Goal: Task Accomplishment & Management: Manage account settings

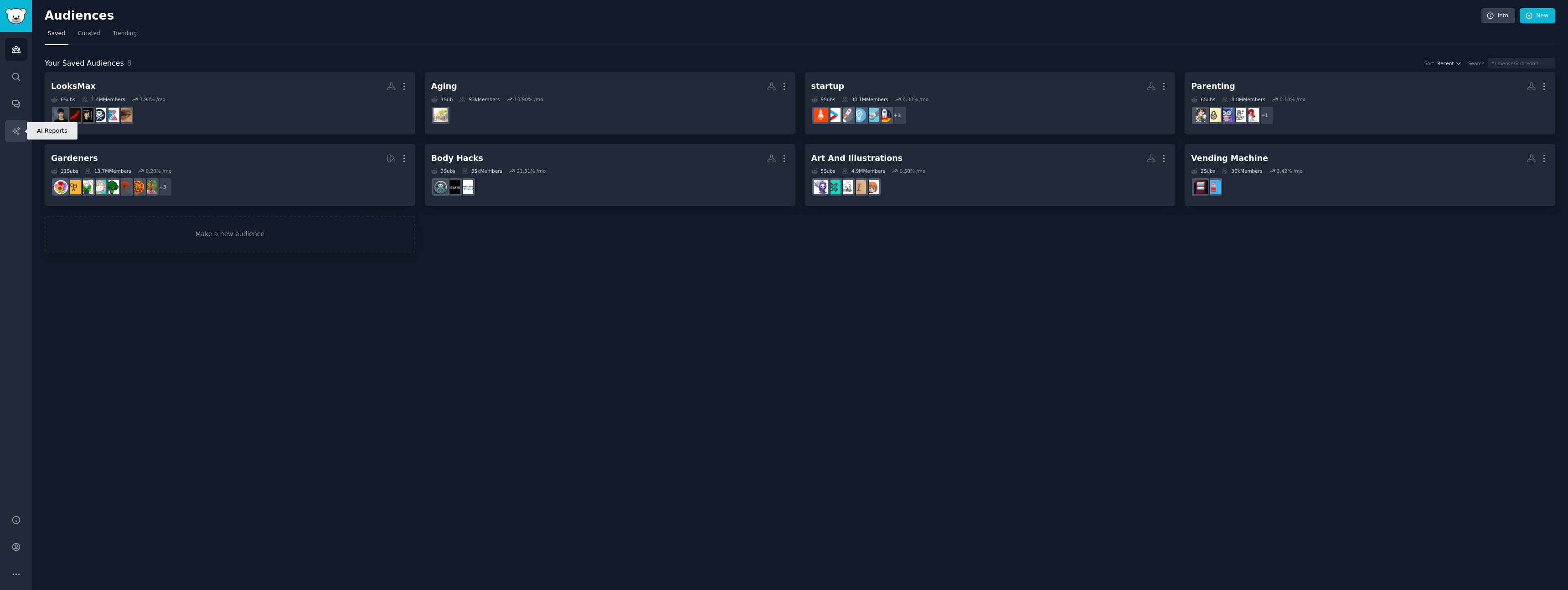
click at [12, 131] on icon "Sidebar" at bounding box center [15, 130] width 8 height 8
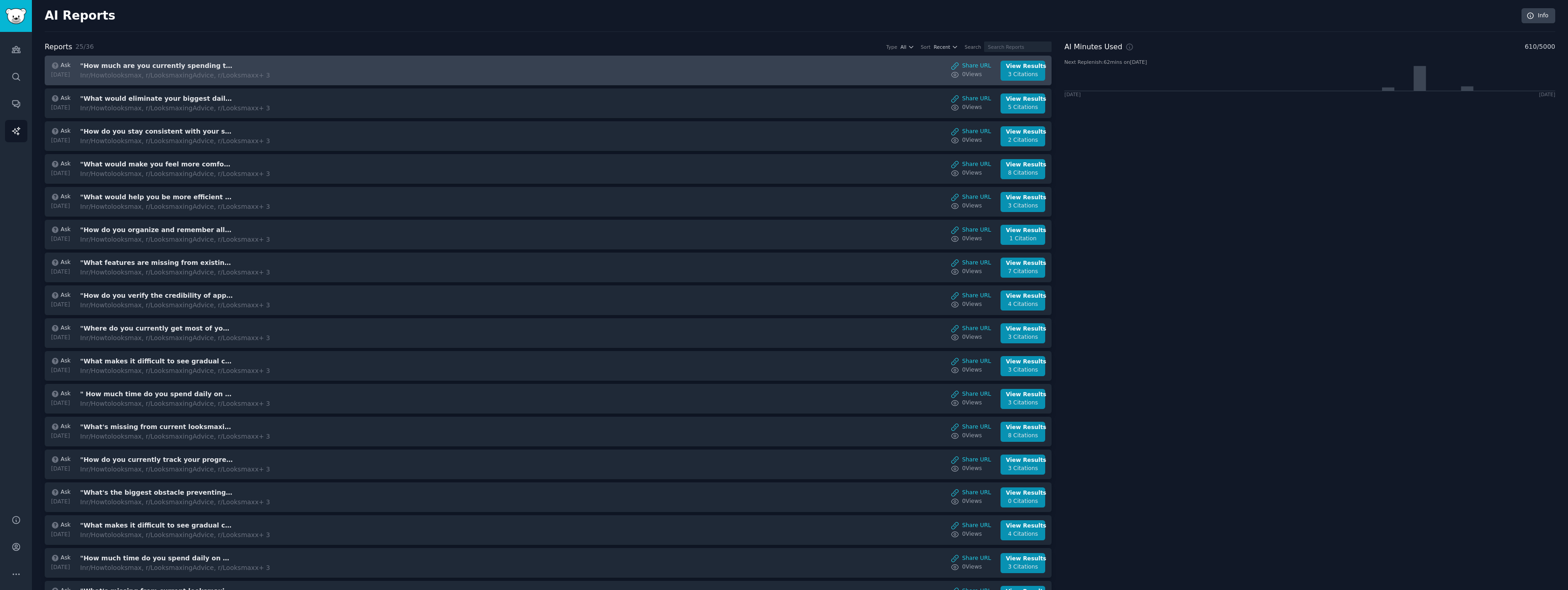
click at [141, 75] on div "In r/Howtolooksmax, r/LooksmaxingAdvice, r/Looksmaxx + 3" at bounding box center [175, 75] width 190 height 10
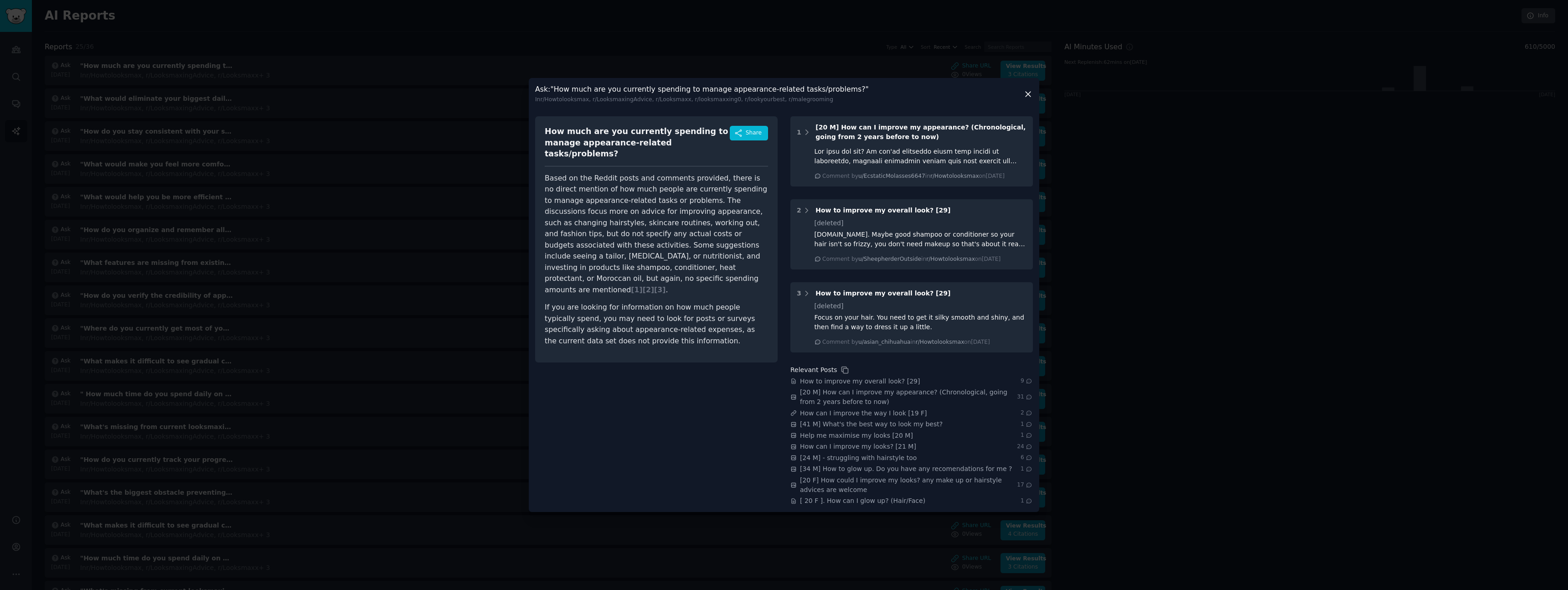
click at [452, 174] on div at bounding box center [784, 295] width 1568 height 590
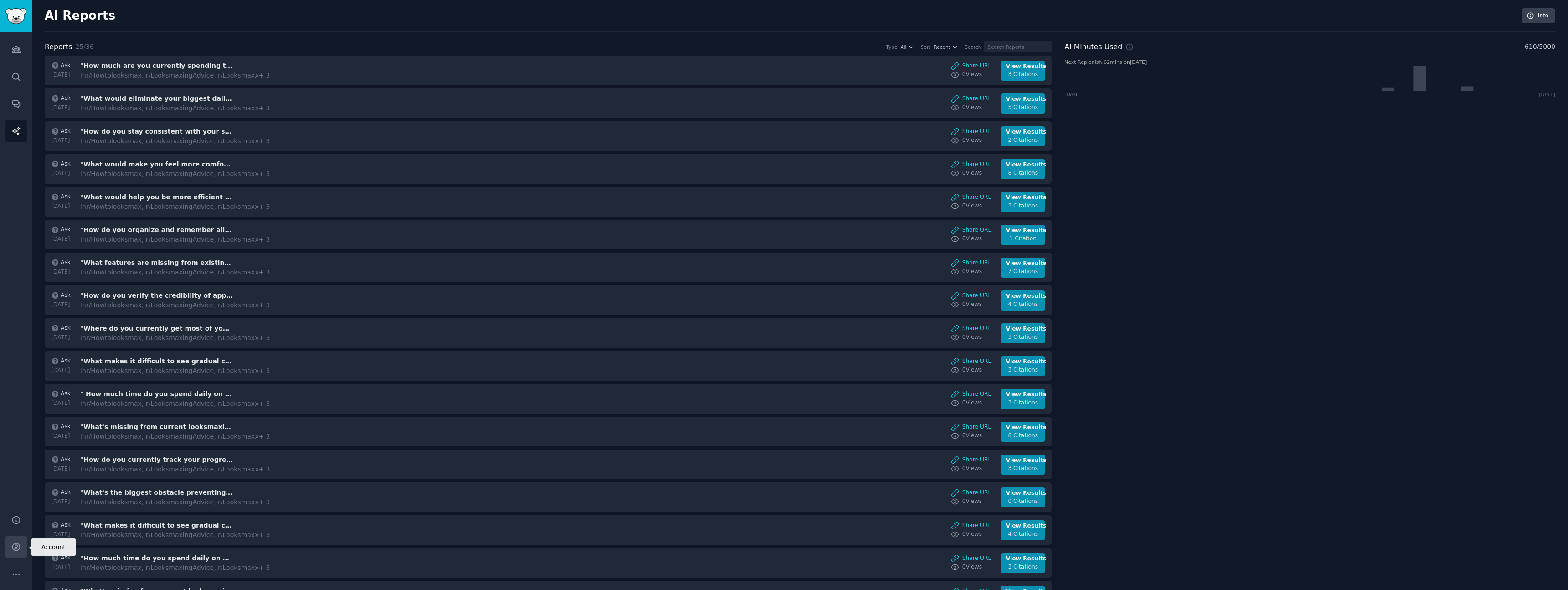
click at [15, 547] on icon "Sidebar" at bounding box center [16, 547] width 7 height 7
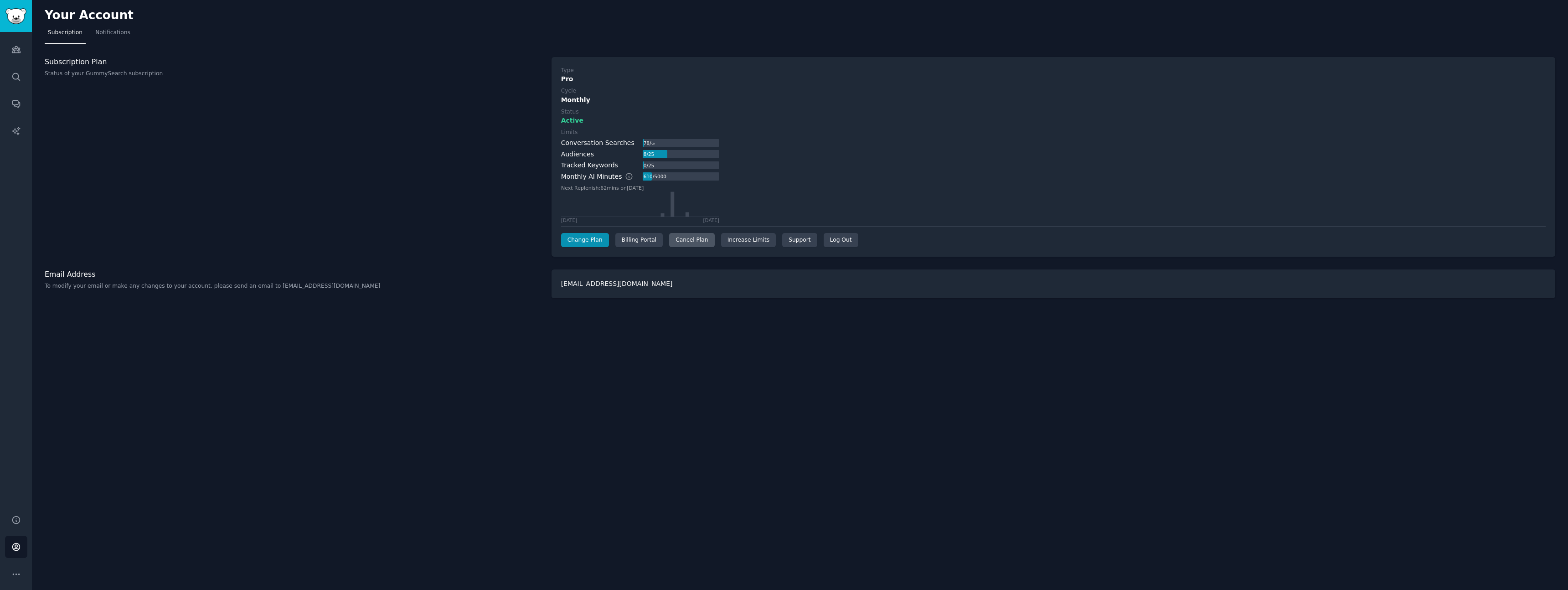
click at [685, 241] on div "Cancel Plan" at bounding box center [691, 240] width 45 height 15
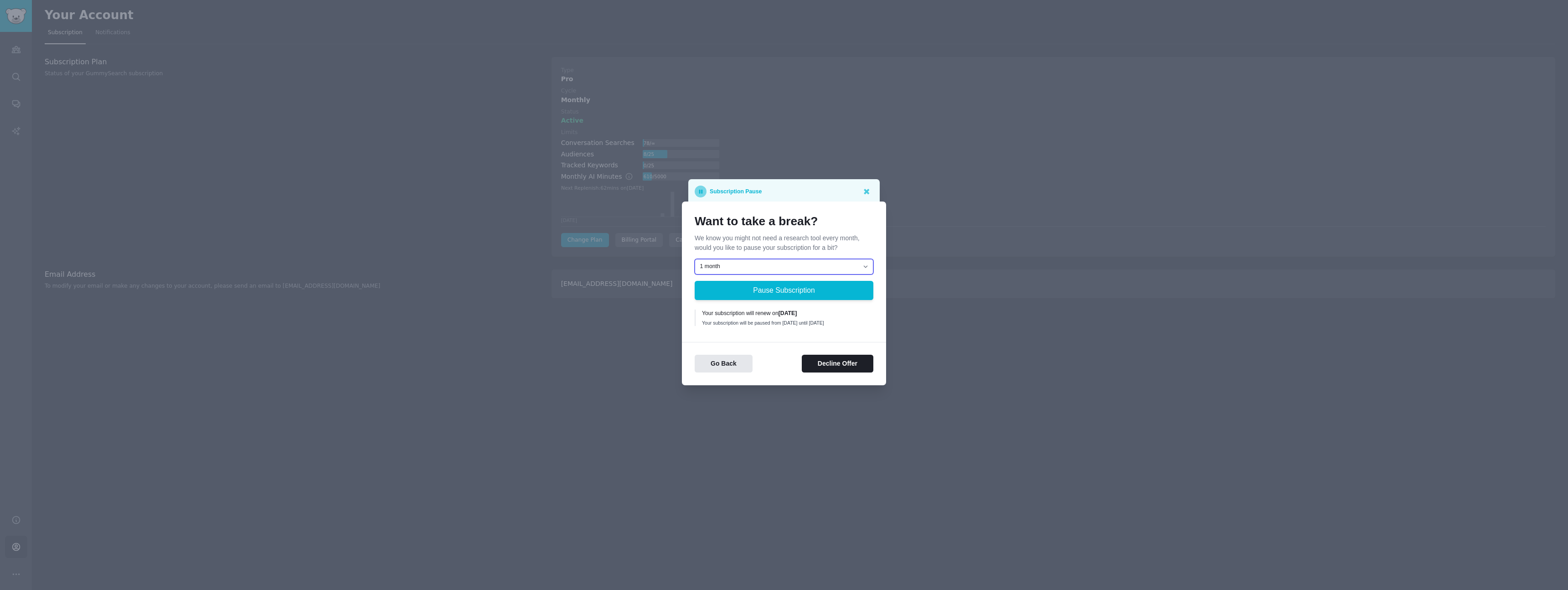
click at [782, 267] on select "1 month 2 months 3 months Choose a custom date to resume" at bounding box center [784, 266] width 179 height 15
drag, startPoint x: 780, startPoint y: 317, endPoint x: 788, endPoint y: 324, distance: 10.6
click at [795, 315] on div "Your subscription will renew on 2 November 2025" at bounding box center [784, 314] width 165 height 8
click at [778, 328] on div "1 month 2 months 3 months Choose a custom date to resume Pause Subscription You…" at bounding box center [784, 294] width 179 height 70
click at [754, 336] on div "Want to take a break? We know you might not need a research tool every month, w…" at bounding box center [784, 293] width 204 height 183
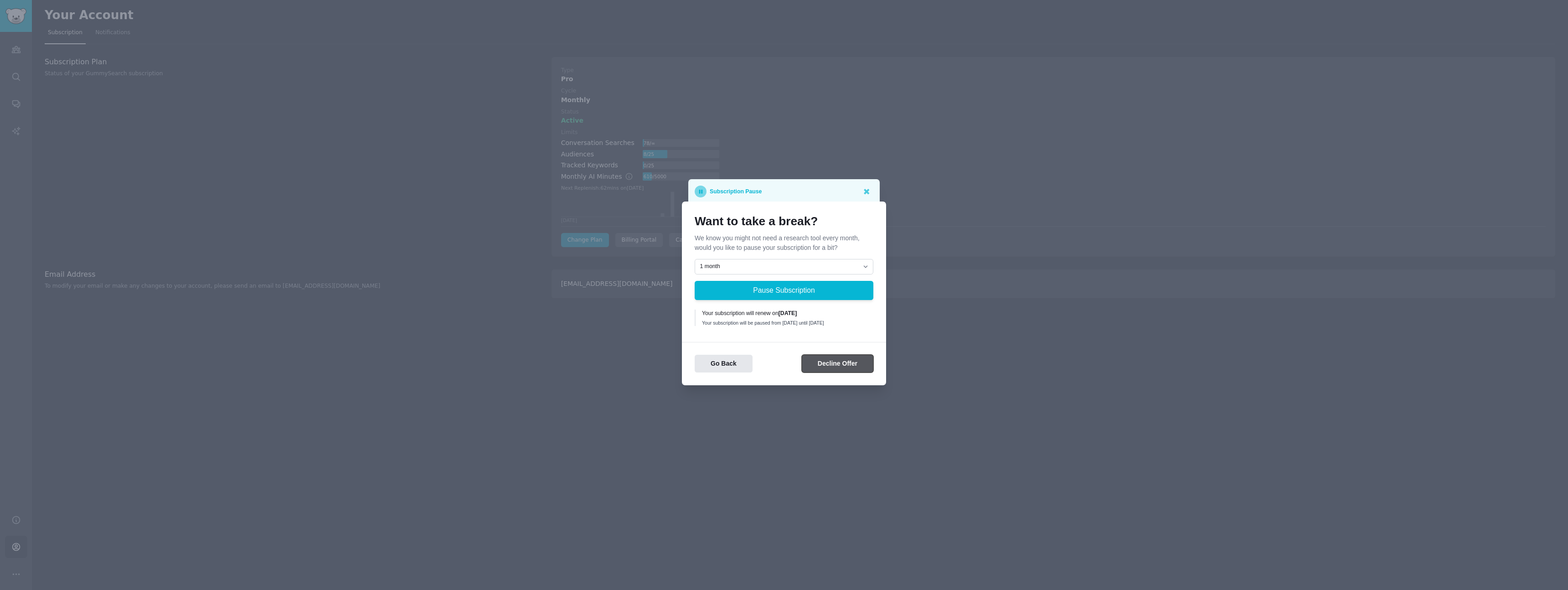
click at [853, 364] on button "Decline Offer" at bounding box center [838, 363] width 72 height 17
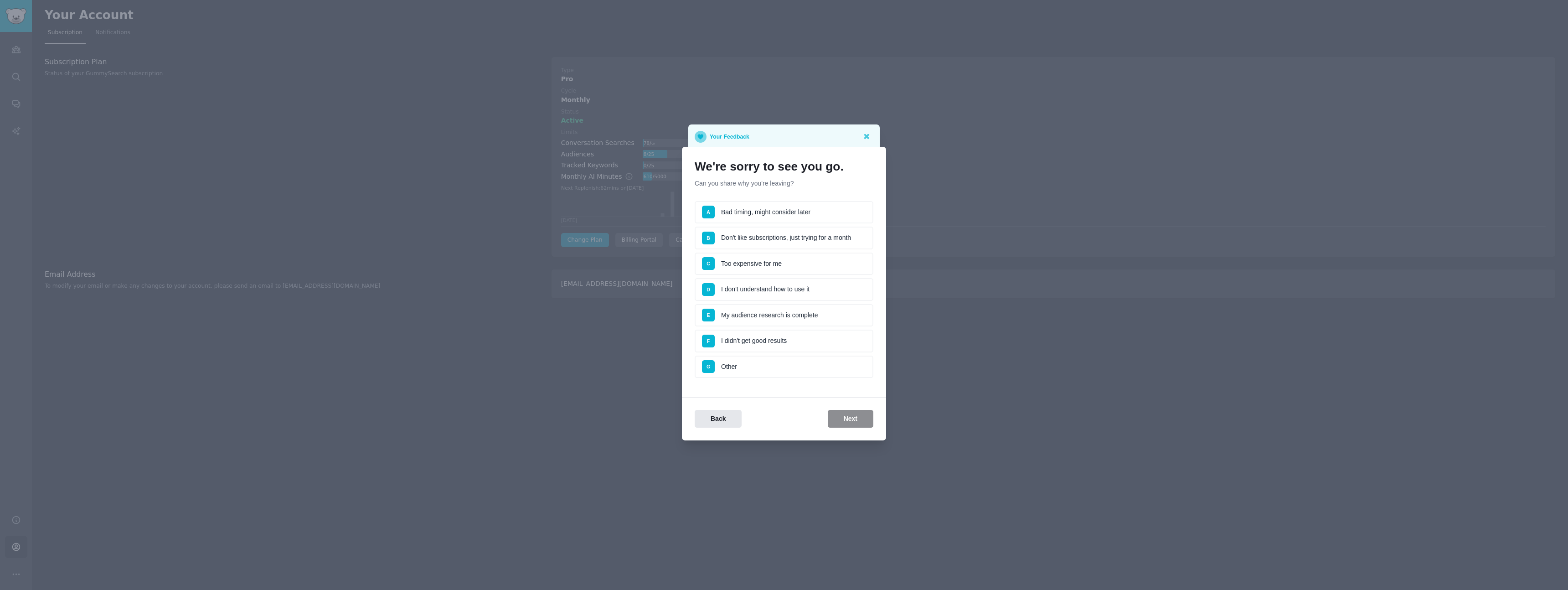
drag, startPoint x: 755, startPoint y: 261, endPoint x: 761, endPoint y: 264, distance: 6.7
click at [755, 261] on li "C Too expensive for me" at bounding box center [784, 264] width 179 height 23
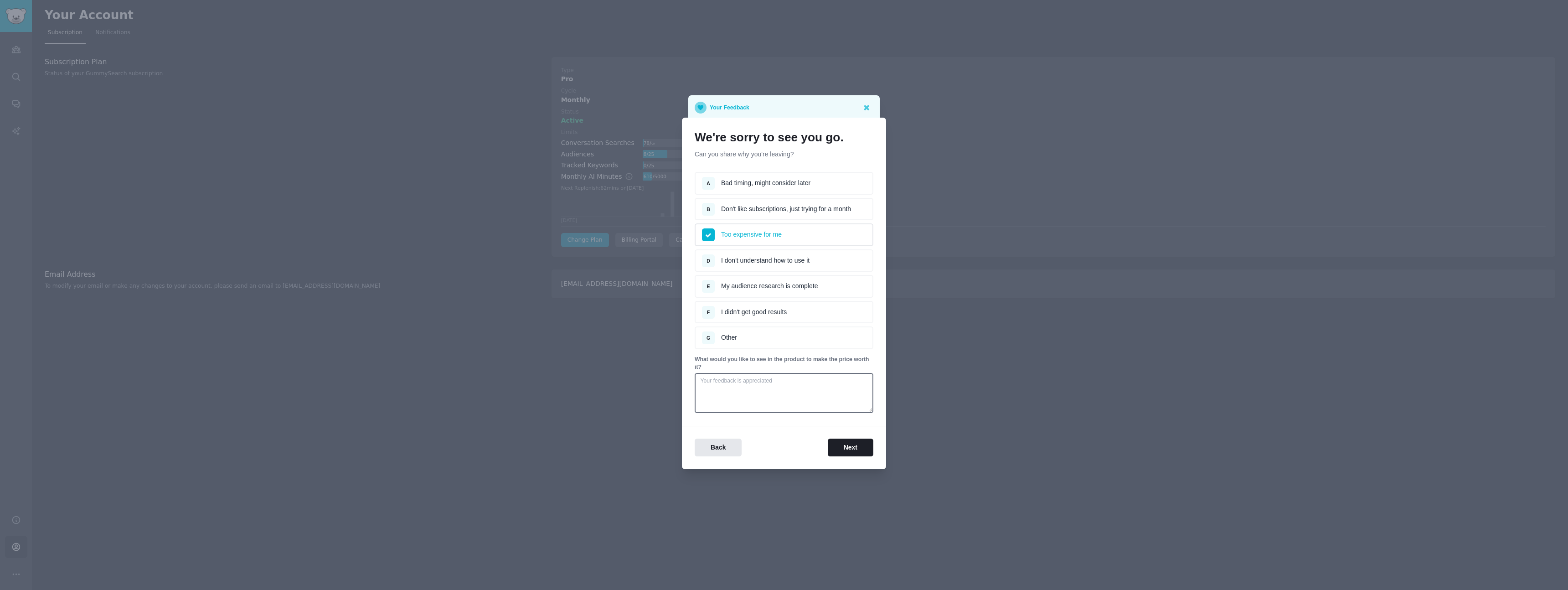
click at [746, 287] on li "E My audience research is complete" at bounding box center [784, 286] width 179 height 23
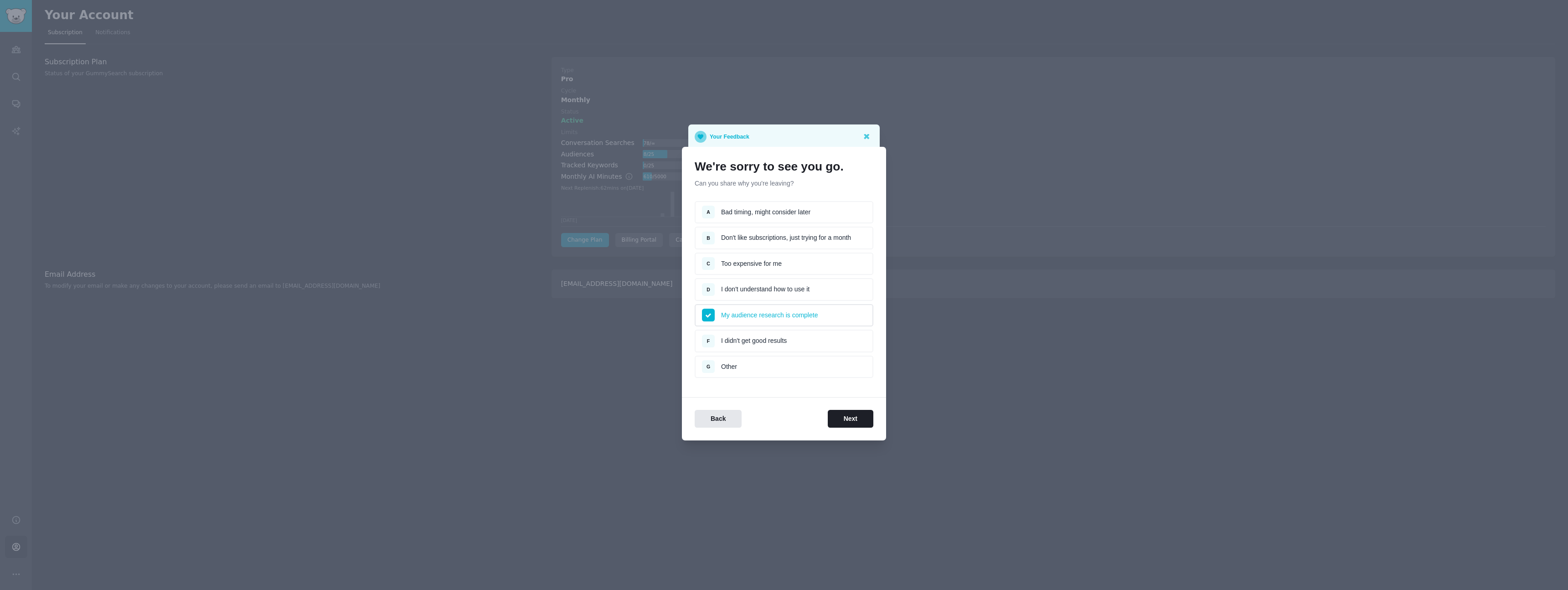
click at [748, 261] on li "C Too expensive for me" at bounding box center [784, 264] width 179 height 23
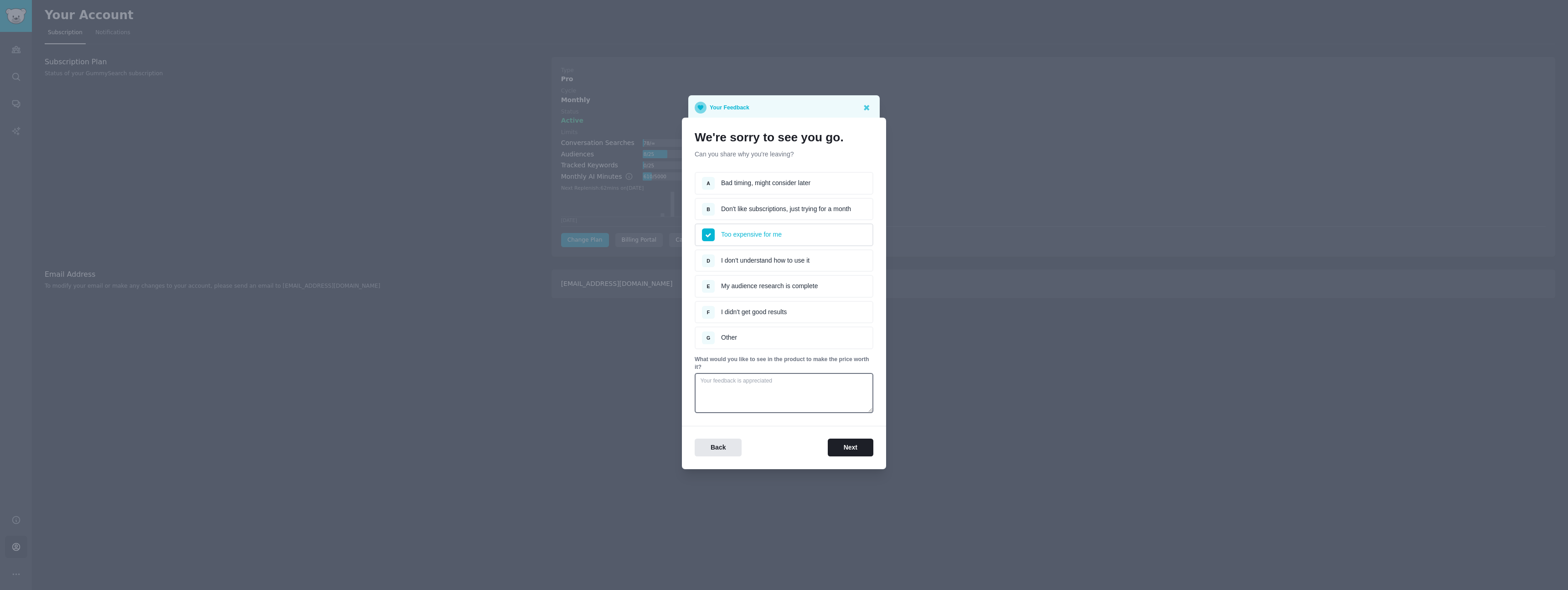
click at [748, 283] on li "E My audience research is complete" at bounding box center [784, 286] width 179 height 23
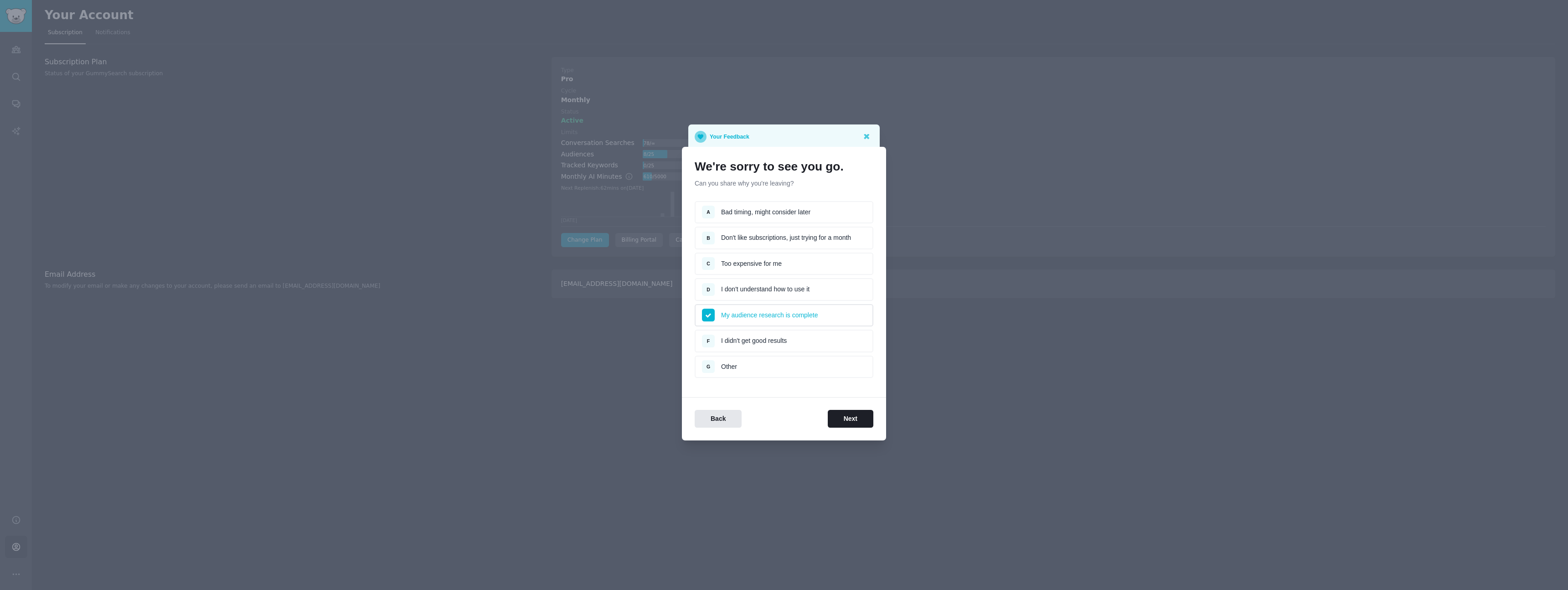
click at [759, 266] on li "C Too expensive for me" at bounding box center [784, 264] width 179 height 23
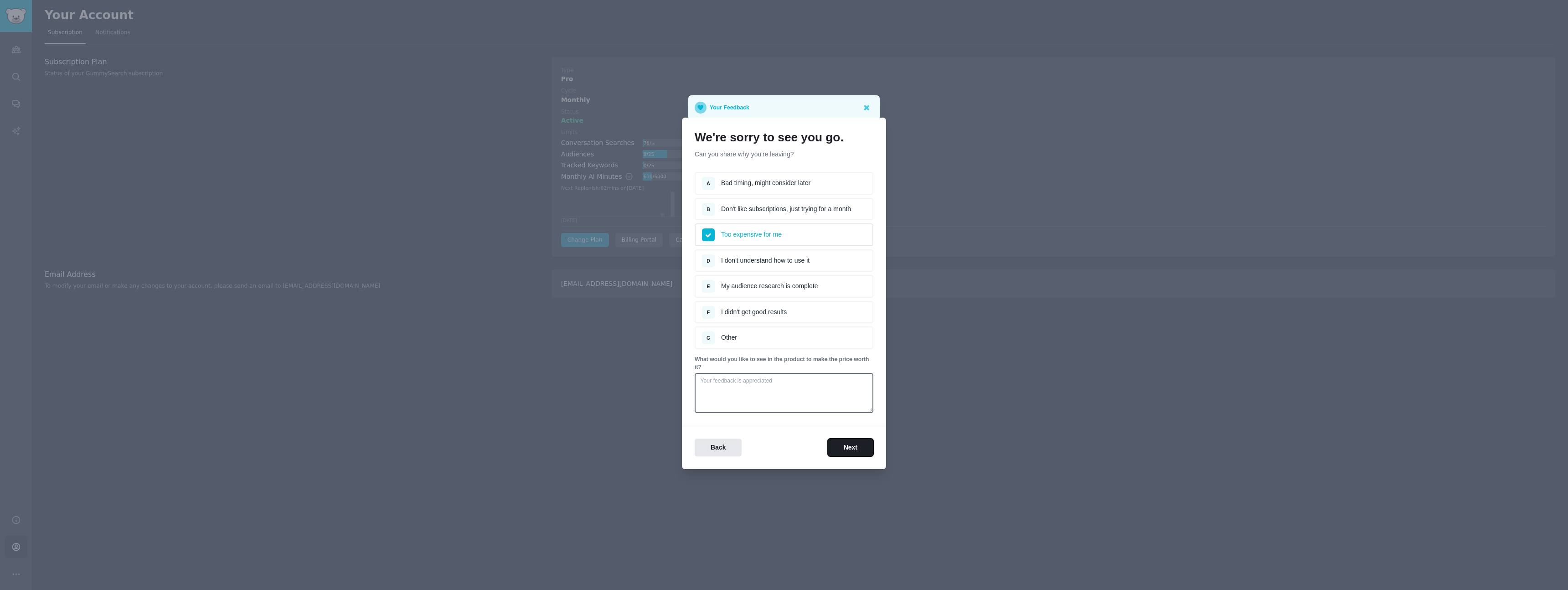
click at [852, 441] on button "Next" at bounding box center [850, 447] width 45 height 17
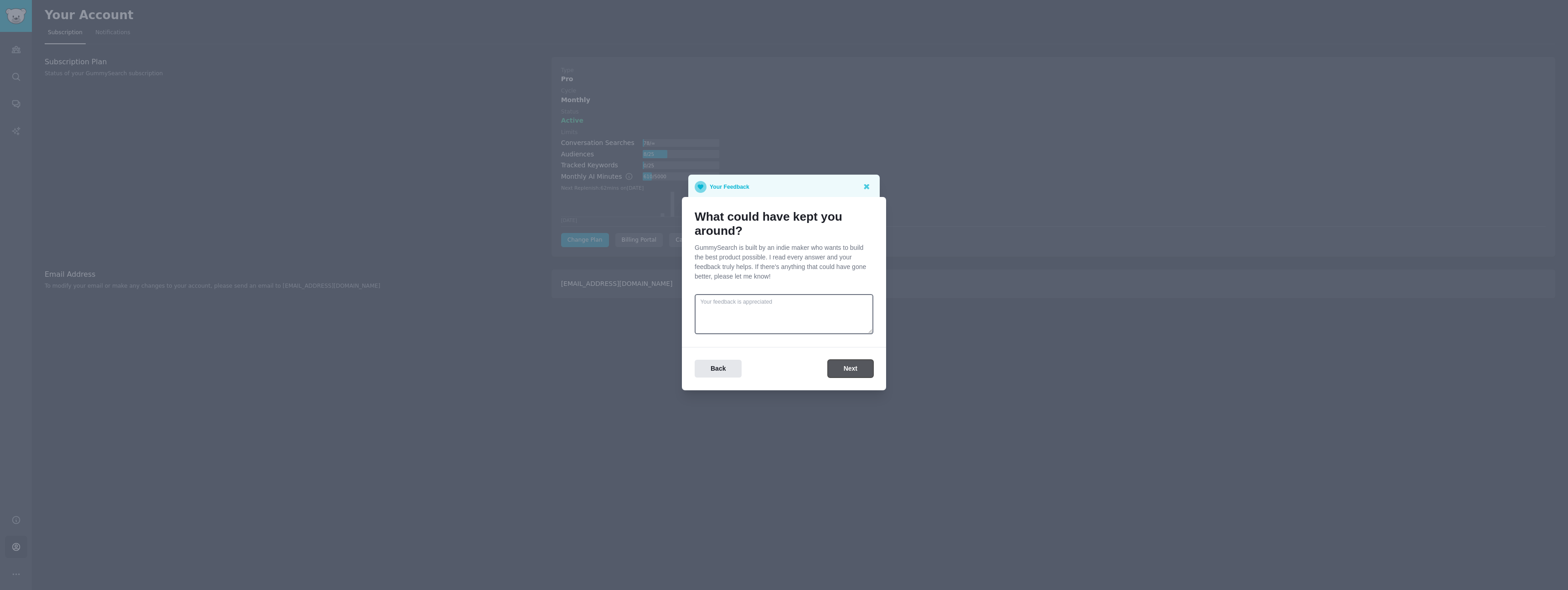
click at [854, 370] on button "Next" at bounding box center [850, 368] width 45 height 17
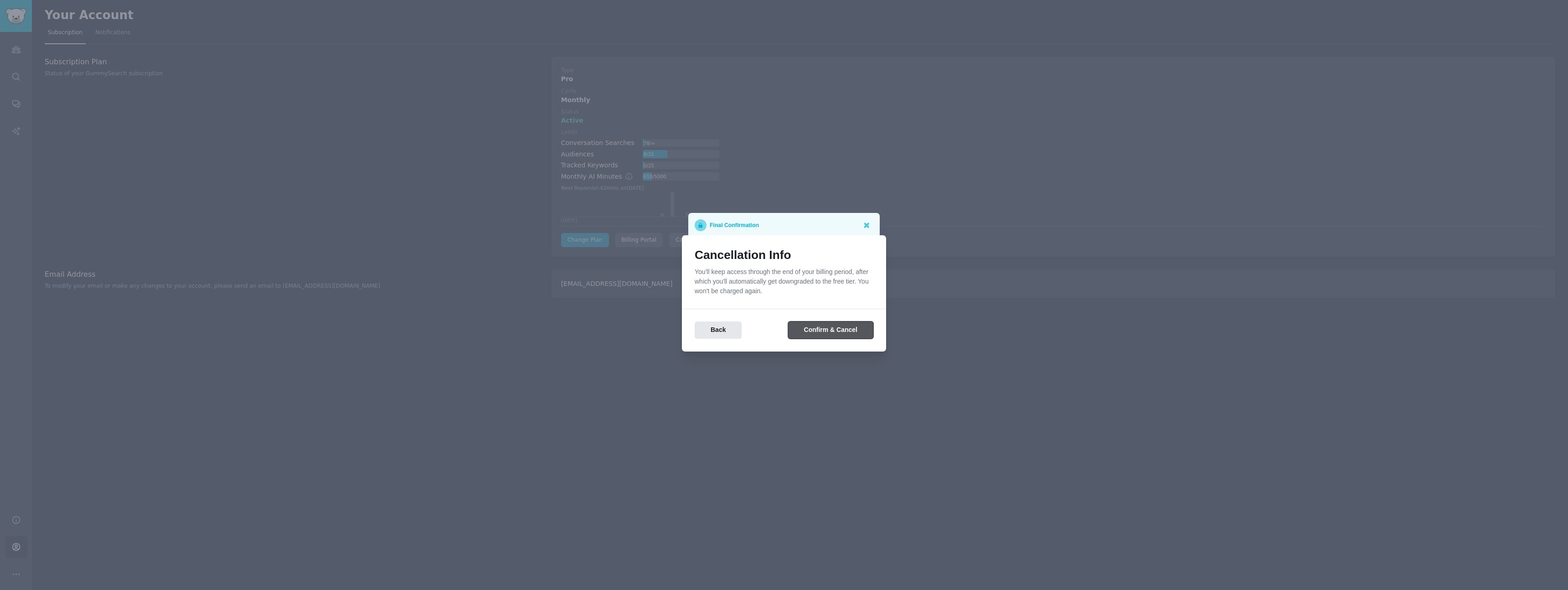
click at [862, 328] on button "Confirm & Cancel" at bounding box center [831, 330] width 85 height 17
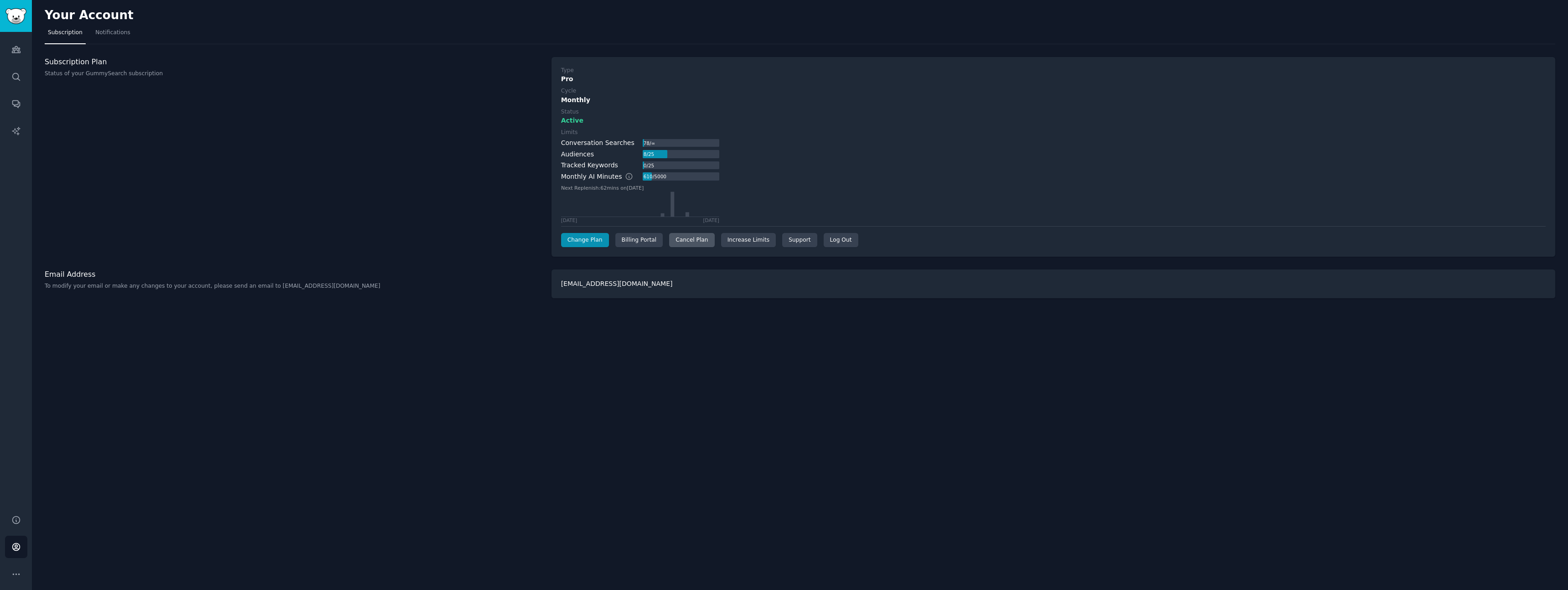
click at [700, 238] on div "Cancel Plan" at bounding box center [691, 240] width 45 height 15
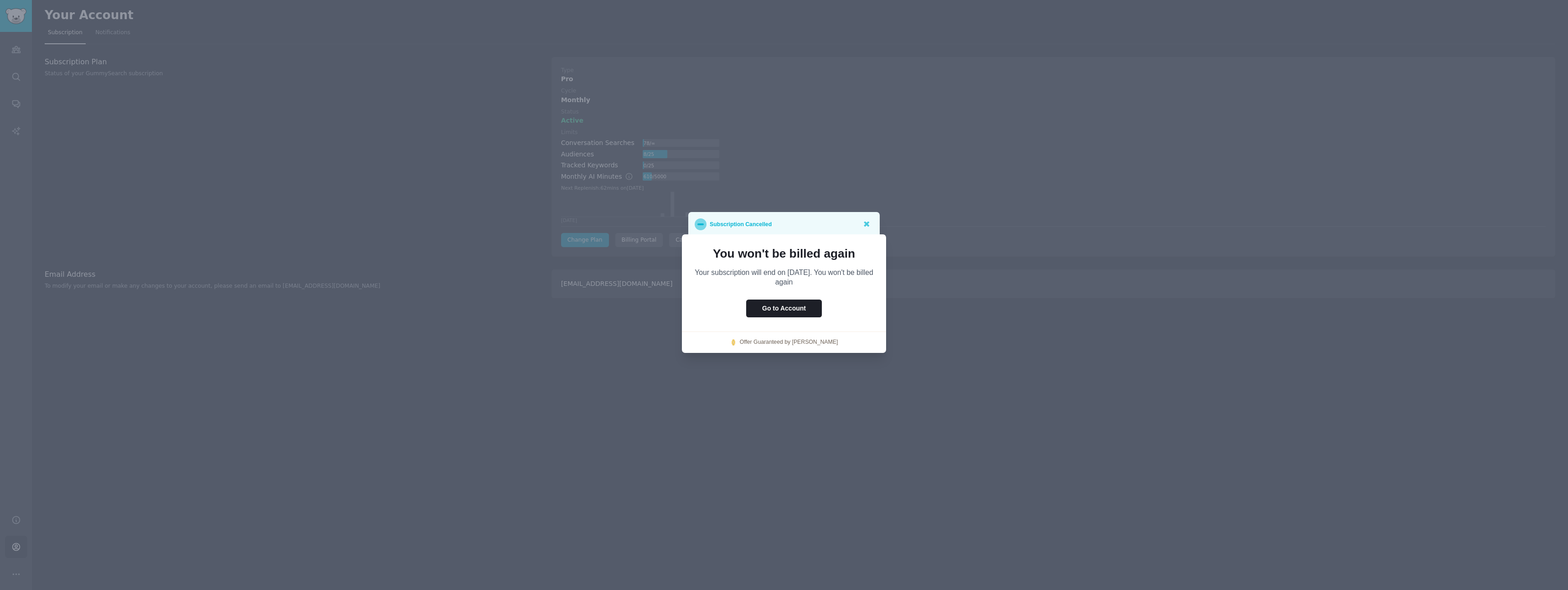
click at [865, 223] on icon at bounding box center [866, 225] width 6 height 6
